Goal: Check status: Check status

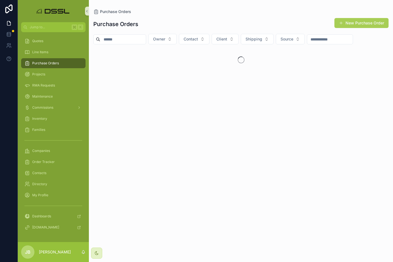
click at [120, 39] on input "scrollable content" at bounding box center [123, 40] width 46 height 8
click at [108, 39] on input "******" at bounding box center [123, 40] width 46 height 8
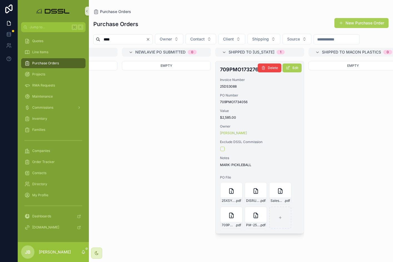
scroll to position [0, 532]
click at [290, 72] on button "Edit" at bounding box center [291, 68] width 19 height 9
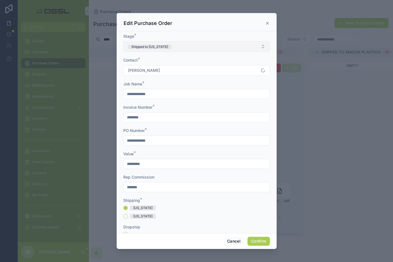
click at [172, 47] on button "Shipped to [US_STATE]" at bounding box center [196, 46] width 147 height 11
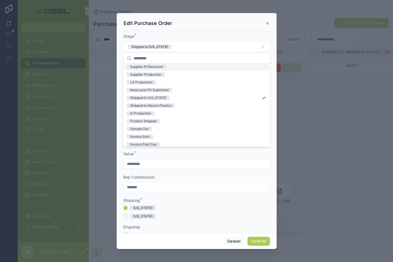
scroll to position [27, 0]
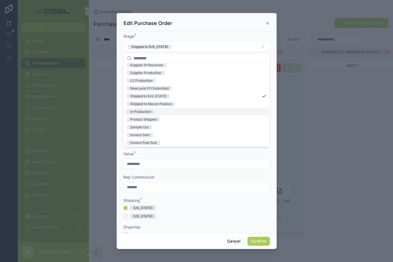
click at [154, 112] on span "In Production" at bounding box center [140, 112] width 27 height 4
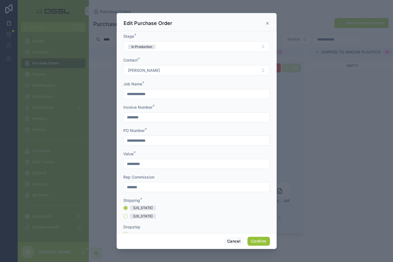
click at [258, 244] on button "Confirm" at bounding box center [258, 241] width 22 height 9
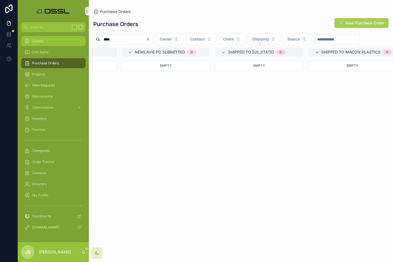
drag, startPoint x: 123, startPoint y: 39, endPoint x: 64, endPoint y: 40, distance: 59.2
click at [64, 40] on div "Jump to... K Quotes Line Items Purchase Orders Projects RMA Requests Maintenanc…" at bounding box center [205, 131] width 375 height 262
paste input "*********"
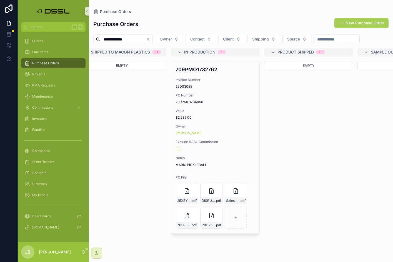
scroll to position [0, 762]
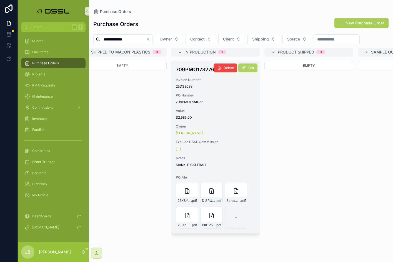
type input "**********"
click at [246, 72] on button "Edit" at bounding box center [247, 68] width 19 height 9
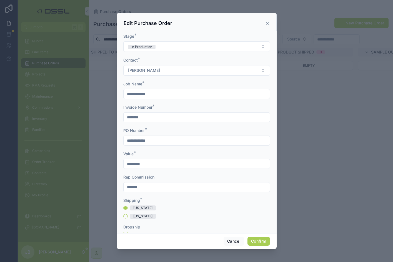
scroll to position [0, 0]
click at [261, 243] on button "Confirm" at bounding box center [258, 241] width 22 height 9
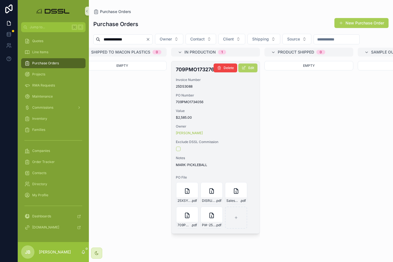
click at [250, 70] on span "Edit" at bounding box center [251, 68] width 6 height 4
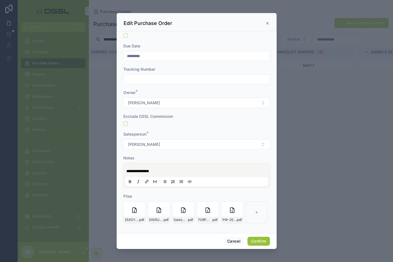
click at [262, 244] on button "Confirm" at bounding box center [258, 241] width 22 height 9
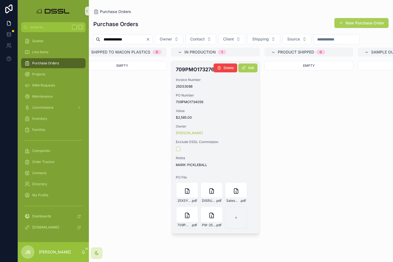
click at [189, 73] on h4 "709PMO1732762" at bounding box center [215, 69] width 79 height 7
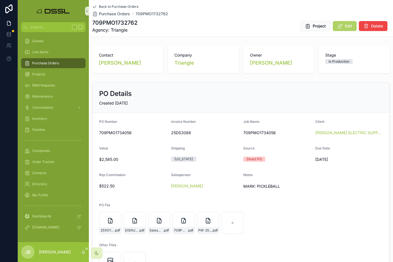
click at [342, 27] on icon "scrollable content" at bounding box center [340, 26] width 6 height 6
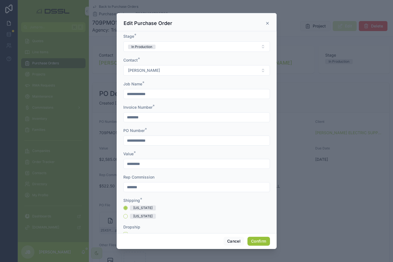
click at [260, 240] on button "Confirm" at bounding box center [258, 241] width 22 height 9
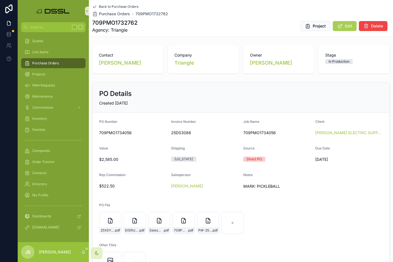
click at [44, 62] on span "Purchase Orders" at bounding box center [45, 63] width 27 height 4
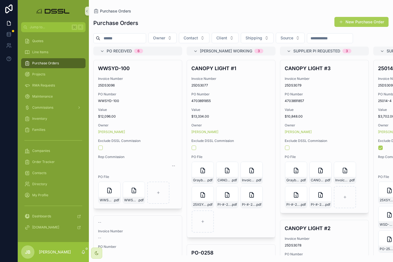
click at [120, 24] on h1 "Purchase Orders" at bounding box center [115, 23] width 45 height 8
click at [122, 39] on input "scrollable content" at bounding box center [123, 38] width 46 height 8
click at [125, 39] on input "**" at bounding box center [123, 38] width 46 height 8
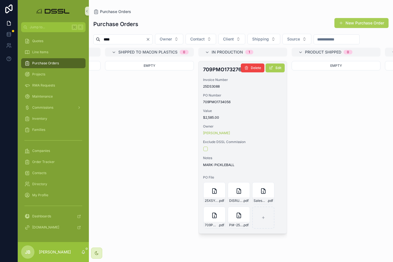
scroll to position [0, 734]
type input "****"
click at [271, 70] on icon "scrollable content" at bounding box center [271, 68] width 4 height 4
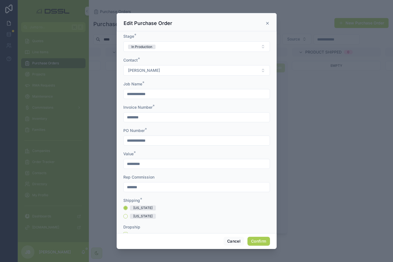
scroll to position [0, 0]
click at [260, 240] on button "Confirm" at bounding box center [258, 241] width 22 height 9
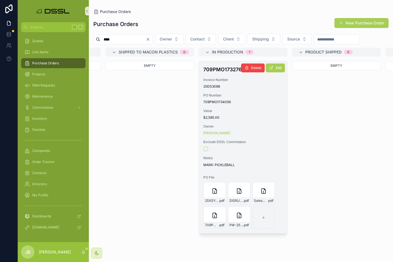
click at [228, 73] on h4 "709PMO1732762" at bounding box center [242, 69] width 79 height 7
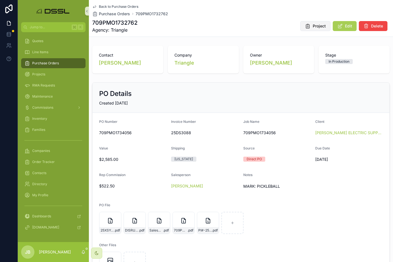
click at [323, 27] on span "Project" at bounding box center [319, 26] width 13 height 6
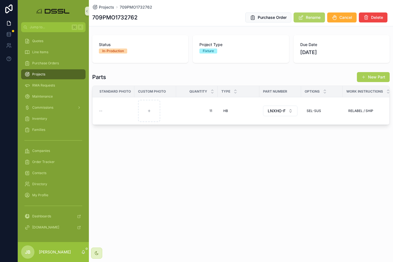
click at [307, 16] on span "Rename" at bounding box center [313, 18] width 15 height 6
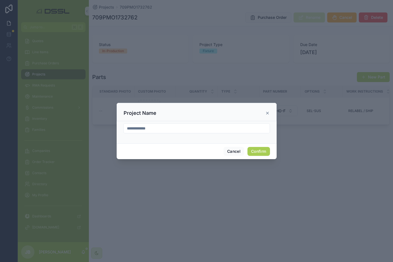
drag, startPoint x: 170, startPoint y: 130, endPoint x: 117, endPoint y: 130, distance: 53.0
click at [118, 130] on div "**********" at bounding box center [197, 132] width 160 height 22
drag, startPoint x: 161, startPoint y: 128, endPoint x: 117, endPoint y: 129, distance: 44.2
click at [117, 129] on div "**********" at bounding box center [197, 132] width 160 height 22
paste input "text"
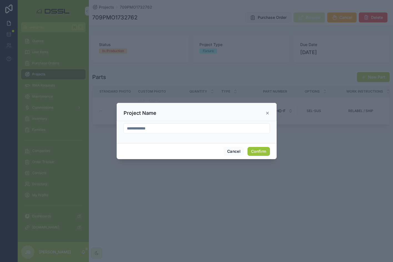
type input "**********"
click at [260, 154] on button "Confirm" at bounding box center [258, 151] width 22 height 9
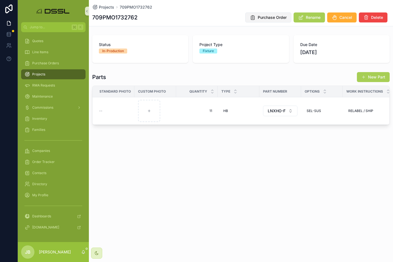
click at [274, 19] on span "Purchase Order" at bounding box center [272, 18] width 29 height 6
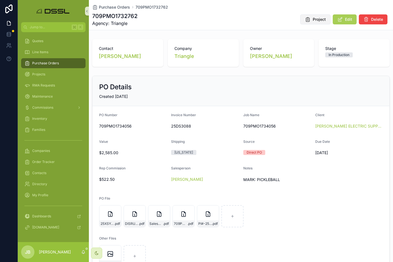
click at [321, 20] on span "Project" at bounding box center [319, 20] width 13 height 6
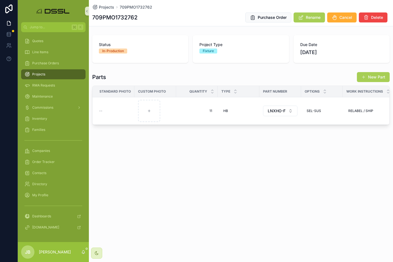
click at [126, 17] on h1 "709PMO1732762" at bounding box center [114, 18] width 45 height 8
click at [308, 17] on span "Rename" at bounding box center [313, 18] width 15 height 6
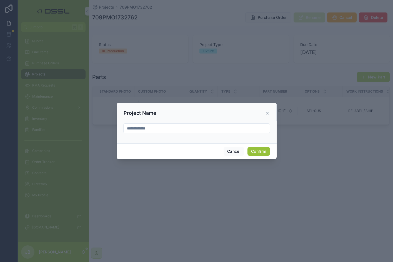
click at [258, 149] on button "Confirm" at bounding box center [258, 151] width 22 height 9
click at [260, 155] on button "Confirm" at bounding box center [258, 151] width 22 height 9
click at [255, 152] on button "Confirm" at bounding box center [258, 151] width 22 height 9
click at [269, 114] on icon at bounding box center [267, 113] width 4 height 4
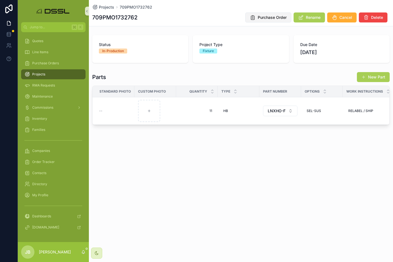
click at [270, 17] on span "Purchase Order" at bounding box center [272, 18] width 29 height 6
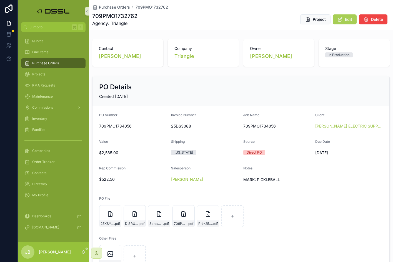
click at [46, 64] on span "Purchase Orders" at bounding box center [45, 63] width 27 height 4
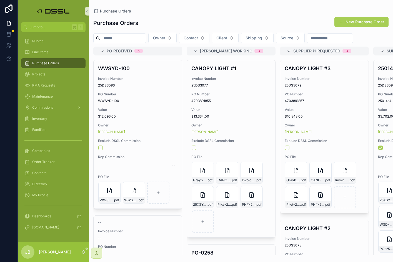
click at [131, 40] on input "scrollable content" at bounding box center [123, 38] width 46 height 8
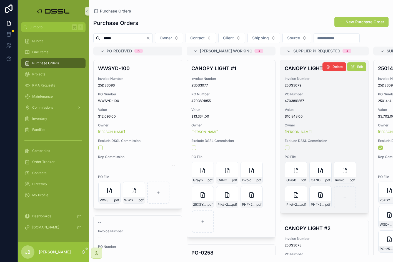
scroll to position [0, 0]
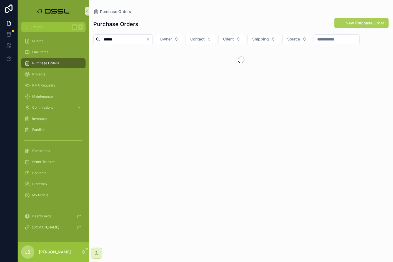
click at [104, 39] on input "******" at bounding box center [123, 40] width 46 height 8
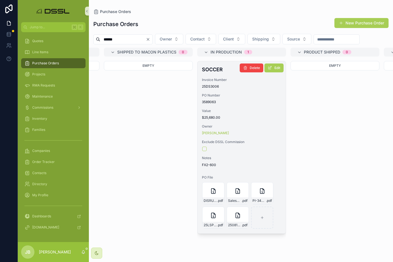
type input "******"
click at [210, 73] on h4 "SOCCER" at bounding box center [241, 69] width 79 height 7
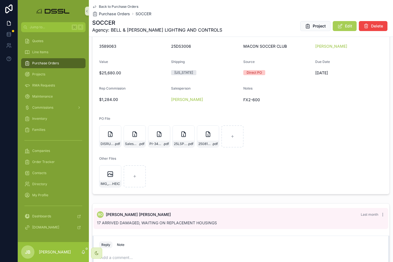
scroll to position [87, 0]
click at [46, 64] on span "Purchase Orders" at bounding box center [45, 63] width 27 height 4
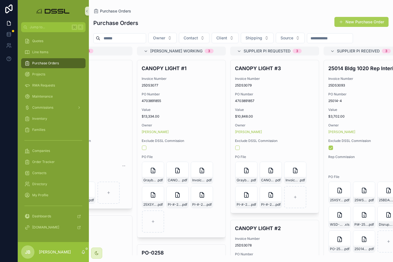
scroll to position [0, 50]
click at [123, 39] on input "scrollable content" at bounding box center [123, 38] width 46 height 8
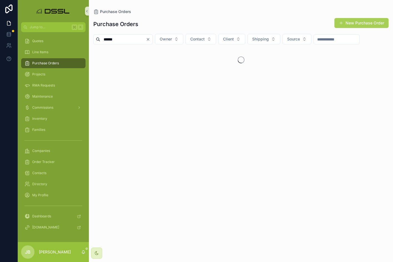
scroll to position [0, 71]
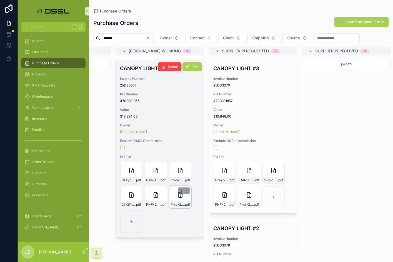
type input "******"
click at [174, 208] on div "PI-#-25XSY-CANOPY-1 .pdf" at bounding box center [180, 205] width 22 height 7
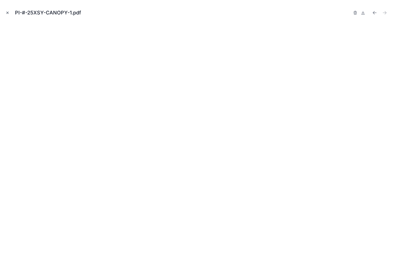
click at [7, 13] on icon "Close modal" at bounding box center [8, 13] width 2 height 2
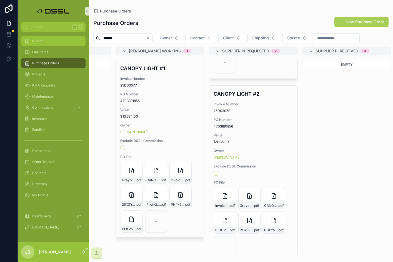
click at [47, 41] on div "Quotes" at bounding box center [53, 41] width 58 height 9
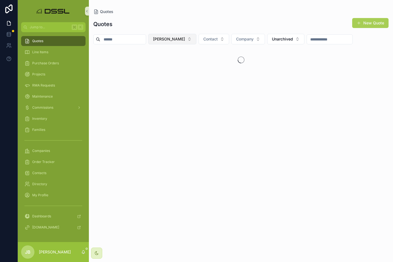
click at [185, 40] on span "[PERSON_NAME]" at bounding box center [169, 39] width 32 height 6
click at [173, 70] on span "[PERSON_NAME]" at bounding box center [176, 71] width 32 height 6
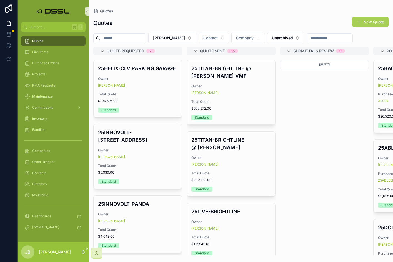
click at [146, 37] on input "scrollable content" at bounding box center [123, 38] width 46 height 8
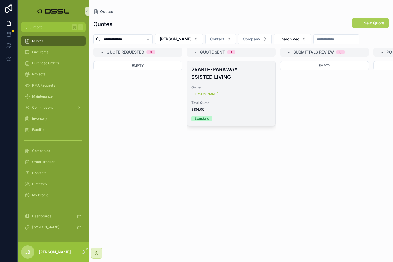
type input "**********"
click at [205, 81] on h4 "25ABLE-PARKWAY SSISTED LIVING" at bounding box center [230, 73] width 79 height 15
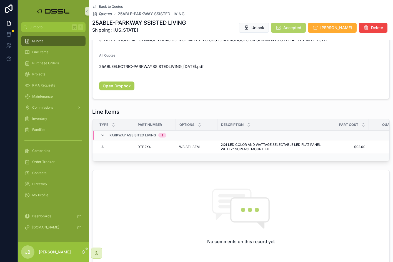
click at [301, 27] on span "Accepted" at bounding box center [292, 28] width 18 height 6
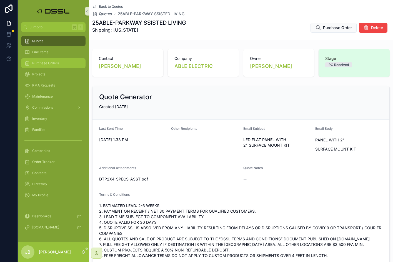
click at [51, 62] on span "Purchase Orders" at bounding box center [45, 63] width 27 height 4
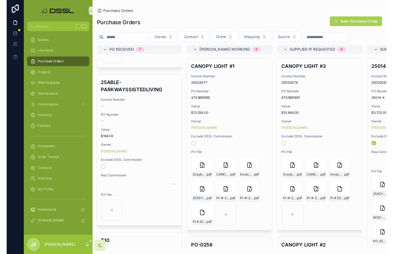
scroll to position [291, 0]
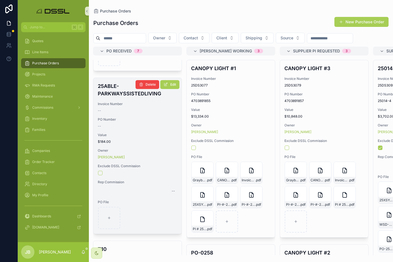
click at [117, 97] on h4 "25ABLE-PARKWAYSSISTEDLIVING" at bounding box center [137, 89] width 79 height 15
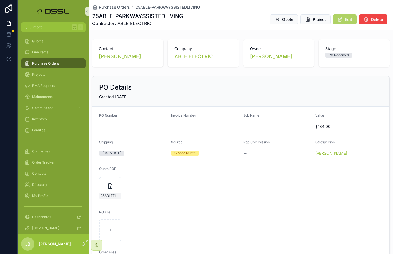
click at [347, 19] on span "Edit" at bounding box center [348, 20] width 7 height 6
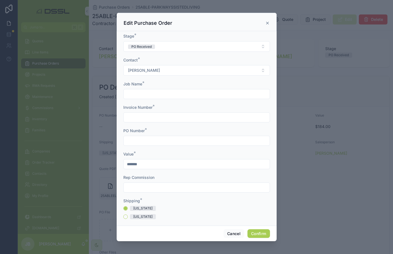
click at [140, 96] on input "text" at bounding box center [197, 94] width 146 height 8
paste input "*******"
type input "*******"
click at [133, 138] on input "text" at bounding box center [197, 141] width 146 height 8
paste input "*******"
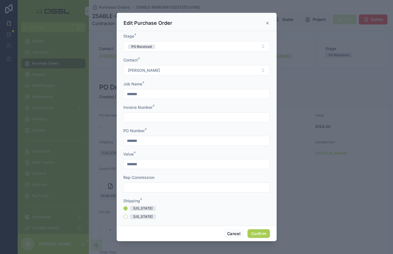
type input "*******"
click at [150, 118] on input "text" at bounding box center [197, 117] width 146 height 8
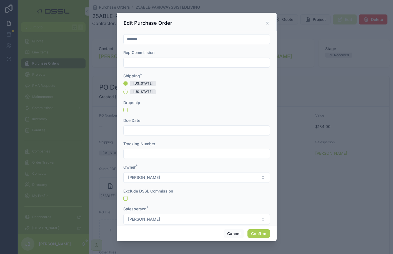
scroll to position [137, 0]
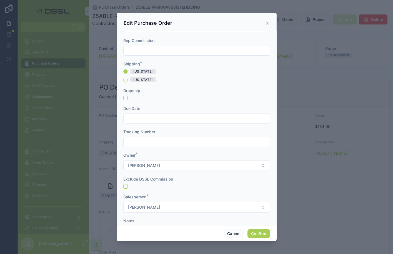
type input "********"
click at [138, 115] on input "text" at bounding box center [197, 118] width 146 height 8
click at [218, 213] on button "3" at bounding box center [216, 213] width 10 height 10
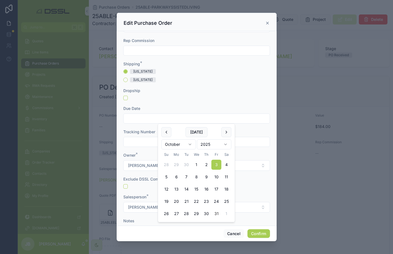
type input "*********"
click at [237, 83] on form "Stage * PO Received Contact * [PERSON_NAME] Job Name * ******* Invoice Number *…" at bounding box center [196, 94] width 147 height 395
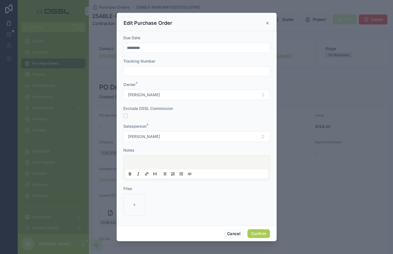
scroll to position [0, 0]
click at [186, 163] on p at bounding box center [197, 163] width 143 height 6
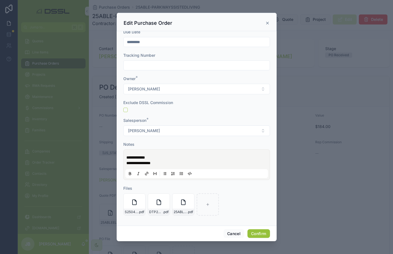
scroll to position [213, 0]
drag, startPoint x: 258, startPoint y: 231, endPoint x: 255, endPoint y: 229, distance: 4.0
click at [259, 230] on button "Confirm" at bounding box center [258, 233] width 22 height 9
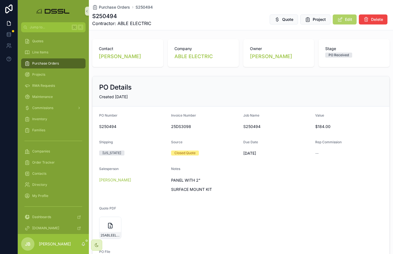
click at [347, 21] on span "Edit" at bounding box center [348, 20] width 7 height 6
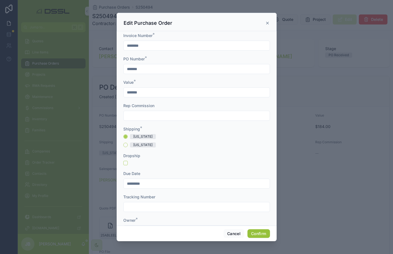
scroll to position [75, 0]
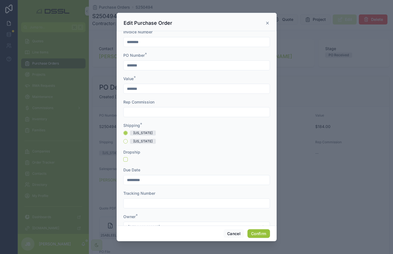
click at [262, 234] on button "Confirm" at bounding box center [258, 233] width 22 height 9
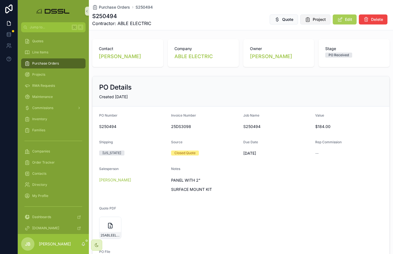
click at [313, 19] on span "Project" at bounding box center [319, 20] width 13 height 6
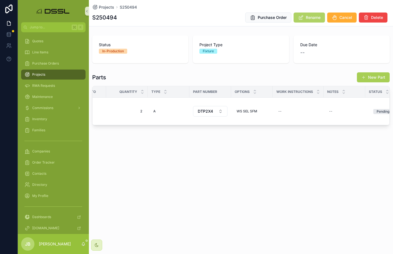
scroll to position [0, 69]
click at [266, 16] on span "Purchase Order" at bounding box center [272, 18] width 29 height 6
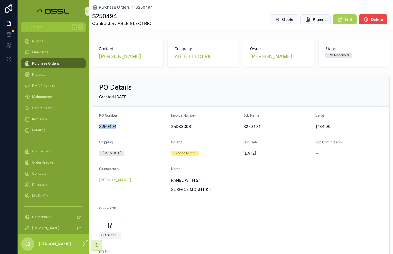
drag, startPoint x: 97, startPoint y: 126, endPoint x: 119, endPoint y: 127, distance: 22.0
click at [119, 127] on form "PO Number S250494 Invoice Number 25DS3098 Job Name S250494 Value $184.00 Shippi…" at bounding box center [240, 216] width 297 height 220
copy span "S250494"
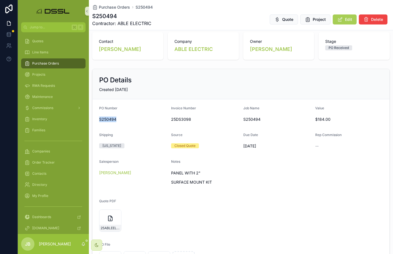
click at [48, 65] on span "Purchase Orders" at bounding box center [45, 63] width 27 height 4
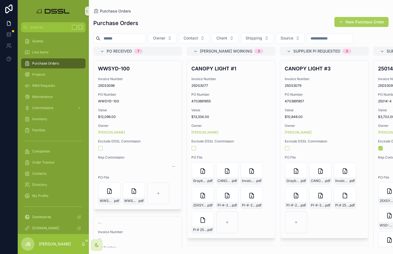
click at [132, 39] on input "scrollable content" at bounding box center [123, 38] width 46 height 8
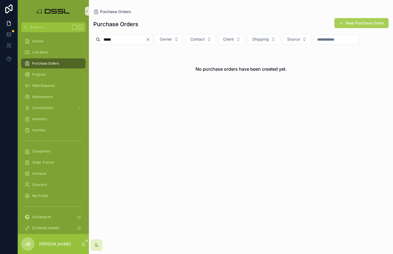
type input "****"
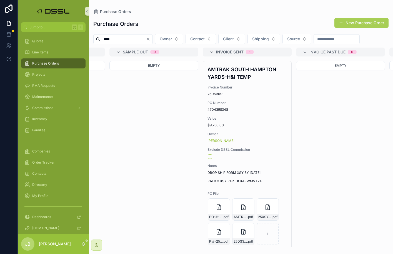
scroll to position [0, 1010]
